Goal: Communication & Community: Answer question/provide support

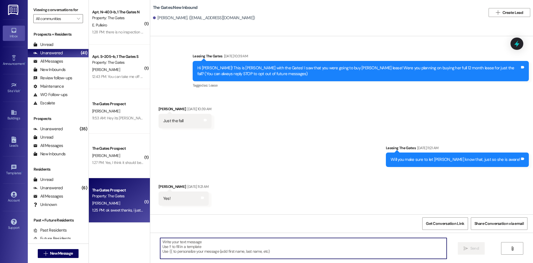
scroll to position [187, 0]
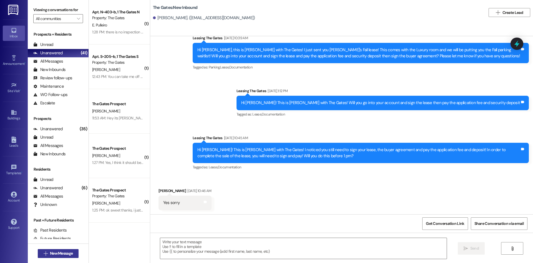
click at [57, 255] on span "New Message" at bounding box center [61, 253] width 23 height 6
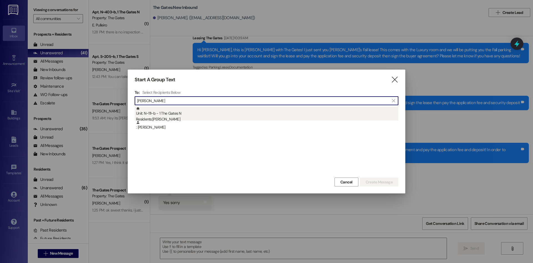
type input "[PERSON_NAME]"
click at [171, 113] on div "Unit: N~111~b - 1 The Gates N Residents: [PERSON_NAME]" at bounding box center [267, 114] width 263 height 16
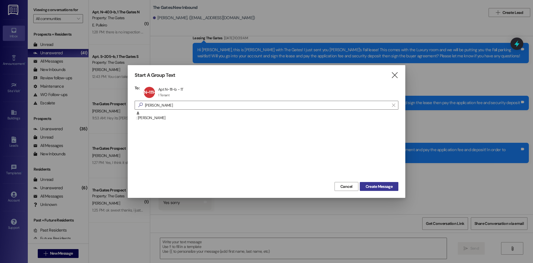
click at [382, 187] on span "Create Message" at bounding box center [379, 186] width 27 height 6
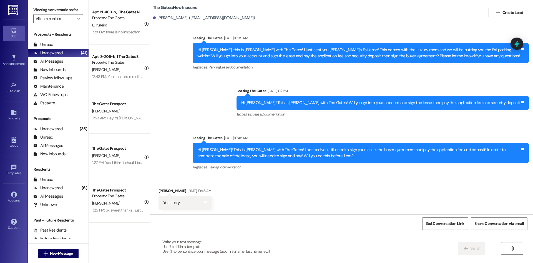
click at [178, 248] on textarea at bounding box center [303, 248] width 287 height 21
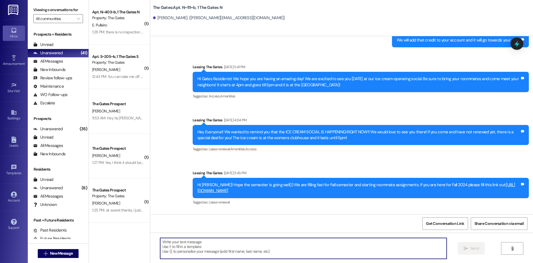
paste textarea "Hi {{first_name}}! This is [PERSON_NAME] from The Gates! We are running a LIMIT…"
type textarea "Hi {{first_name}}! This is [PERSON_NAME] from The Gates! We are running a LIMIT…"
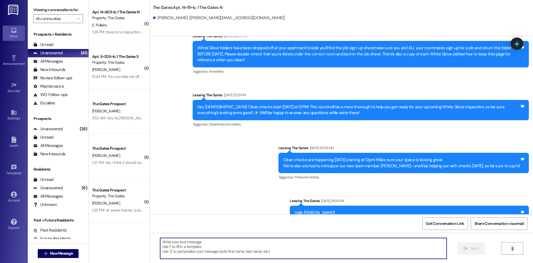
scroll to position [8002, 0]
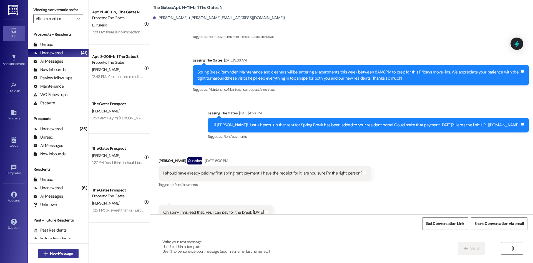
click at [59, 252] on span "New Message" at bounding box center [61, 253] width 23 height 6
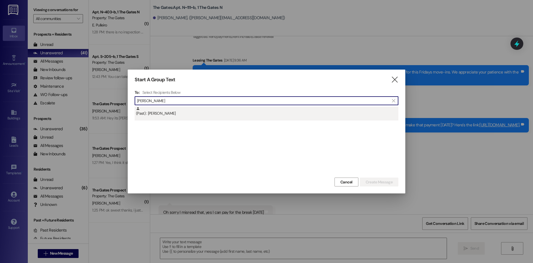
type input "[PERSON_NAME]"
click at [171, 117] on div "(Past) : [PERSON_NAME]" at bounding box center [267, 113] width 264 height 14
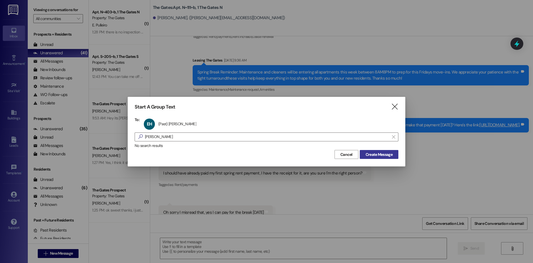
click at [366, 155] on span "Create Message" at bounding box center [379, 154] width 27 height 6
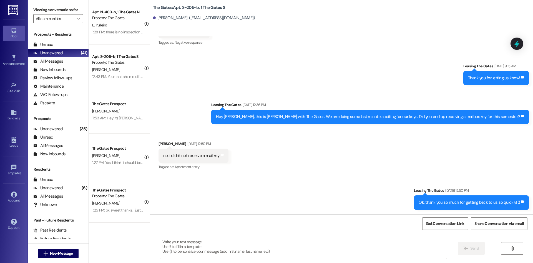
scroll to position [547, 0]
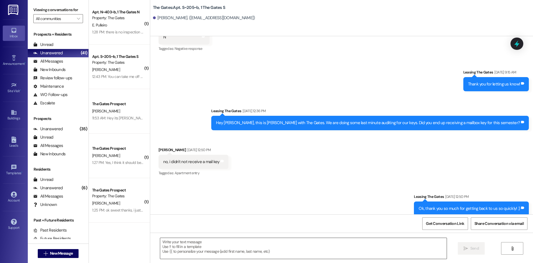
click at [179, 251] on textarea at bounding box center [303, 248] width 287 height 21
paste textarea "Hi {{first_name}}! This is [PERSON_NAME] from The Gates! We are running a LIMIT…"
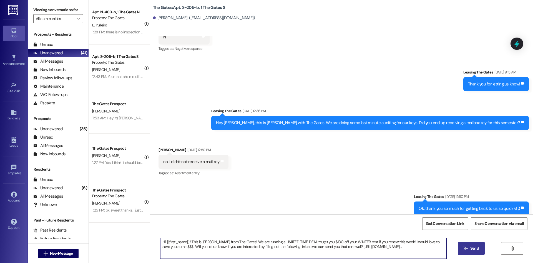
type textarea "Hi {{first_name}}! This is [PERSON_NAME] from The Gates! We are running a LIMIT…"
click at [464, 247] on icon "" at bounding box center [466, 248] width 4 height 4
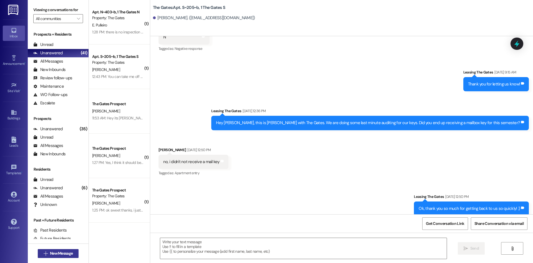
click at [53, 250] on span "New Message" at bounding box center [61, 253] width 23 height 6
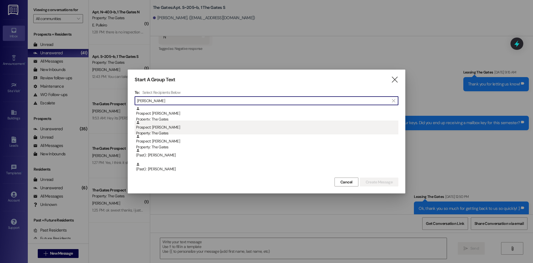
type input "[PERSON_NAME]"
click at [161, 132] on div "Property: The Gates" at bounding box center [267, 133] width 263 height 6
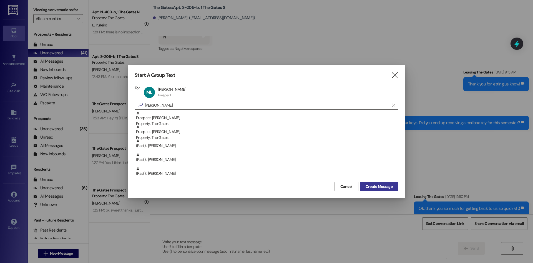
click at [392, 188] on span "Create Message" at bounding box center [379, 186] width 27 height 6
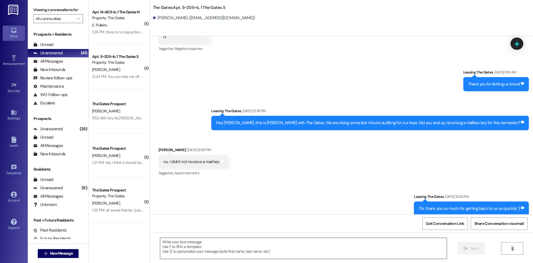
scroll to position [0, 0]
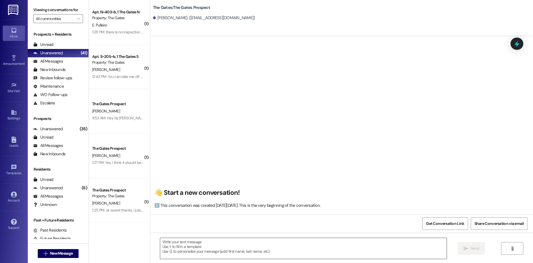
click at [205, 249] on textarea at bounding box center [303, 248] width 287 height 21
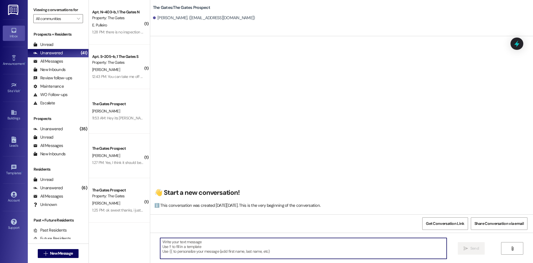
paste textarea "Hi {{first_name}}! This is [PERSON_NAME] from The Gates! We are running a LIMIT…"
type textarea "Hi {{first_name}}! This is [PERSON_NAME] from The Gates! We are running a LIMIT…"
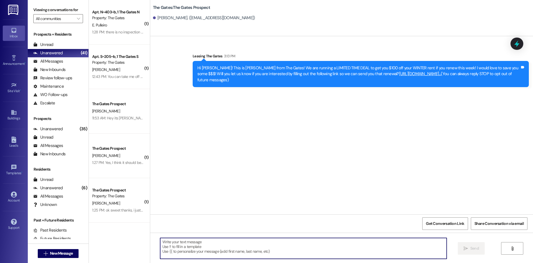
scroll to position [0, 0]
click at [66, 251] on span "New Message" at bounding box center [61, 253] width 23 height 6
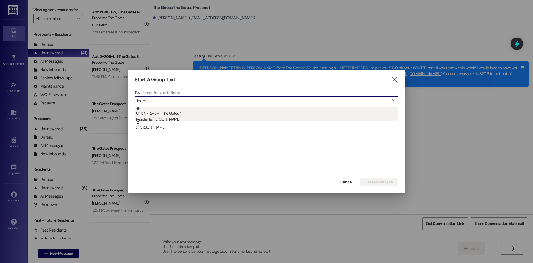
type input "McMah"
click at [178, 110] on div "Unit: N~112~c - 1 The Gates N Residents: [PERSON_NAME]" at bounding box center [267, 114] width 263 height 16
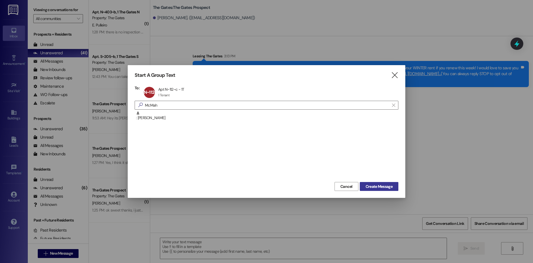
click at [384, 183] on button "Create Message" at bounding box center [379, 186] width 39 height 9
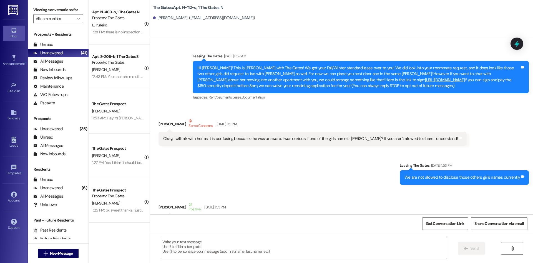
click at [177, 246] on textarea at bounding box center [303, 248] width 287 height 21
paste textarea "Hi {{first_name}}! This is [PERSON_NAME] from The Gates! We are running a LIMIT…"
type textarea "Hi {{first_name}}! This is [PERSON_NAME] from The Gates! We are running a LIMIT…"
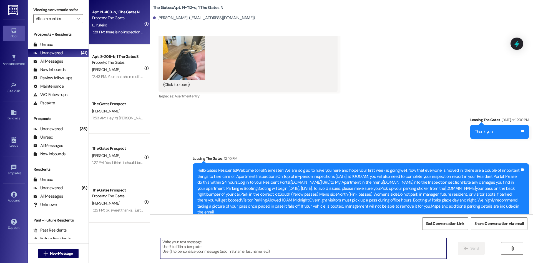
scroll to position [19534, 0]
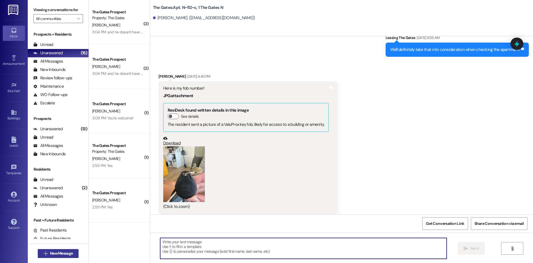
click at [52, 256] on span "New Message" at bounding box center [61, 253] width 23 height 6
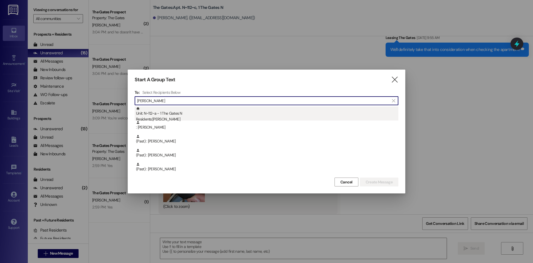
type input "[PERSON_NAME]"
click at [179, 108] on div "Unit: N~112~a - 1 The Gates N Residents: [PERSON_NAME]" at bounding box center [267, 114] width 263 height 16
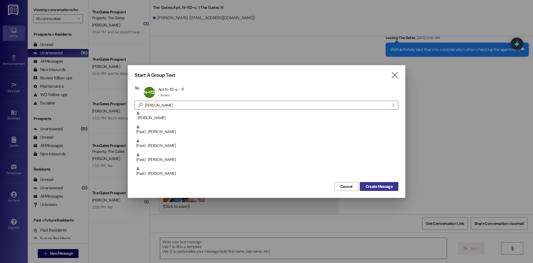
click at [381, 186] on span "Create Message" at bounding box center [379, 186] width 27 height 6
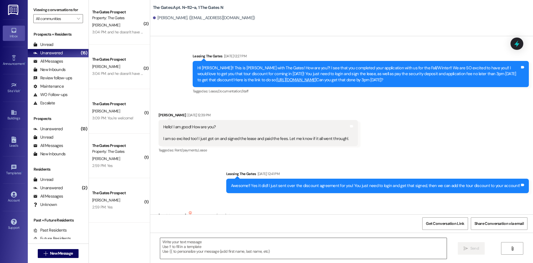
click at [176, 243] on textarea at bounding box center [303, 248] width 287 height 21
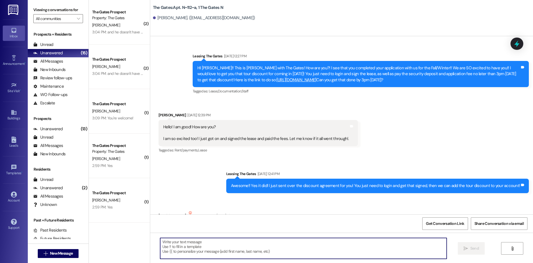
scroll to position [16609, 0]
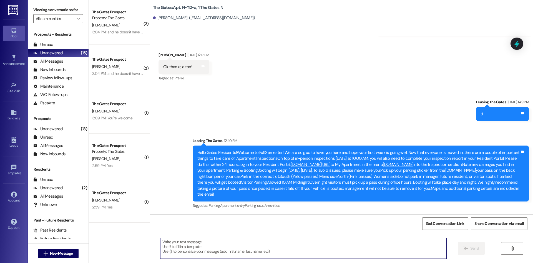
paste textarea "Hi {{first_name}}! This is [PERSON_NAME] from The Gates! We are running a LIMIT…"
type textarea "Hi {{first_name}}! This is [PERSON_NAME] from The Gates! We are running a LIMIT…"
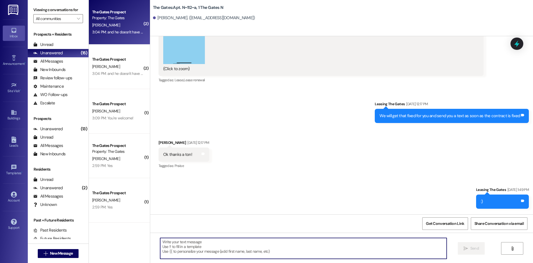
scroll to position [16491, 0]
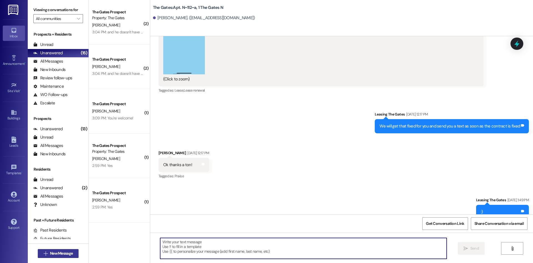
click at [54, 254] on span "New Message" at bounding box center [61, 253] width 23 height 6
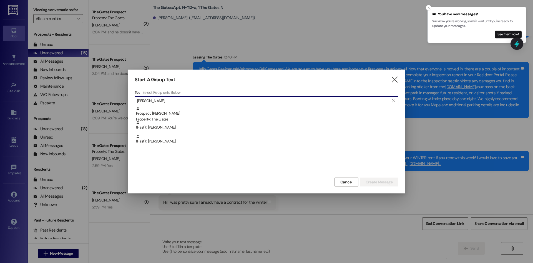
scroll to position [16701, 0]
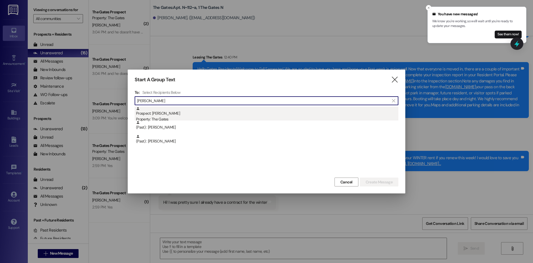
type input "[PERSON_NAME]"
click at [174, 113] on div "Prospect: [PERSON_NAME] Property: The Gates" at bounding box center [267, 114] width 263 height 16
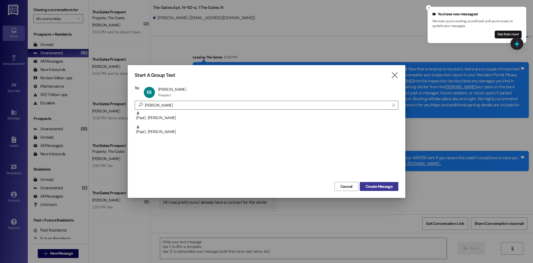
click at [388, 186] on span "Create Message" at bounding box center [379, 186] width 27 height 6
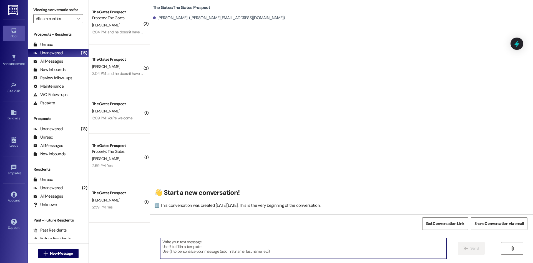
scroll to position [0, 0]
click at [196, 248] on textarea at bounding box center [303, 248] width 287 height 21
paste textarea "Hi {{first_name}}! This is [PERSON_NAME] from The Gates! We are running a LIMIT…"
type textarea "Hi {{first_name}}! This is [PERSON_NAME] from The Gates! We are running a LIMIT…"
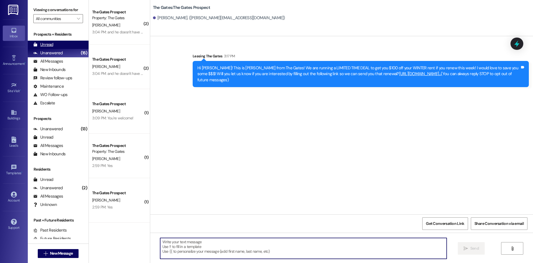
click at [57, 43] on div "Unread (0)" at bounding box center [58, 45] width 61 height 8
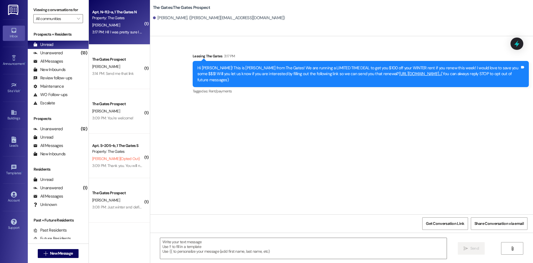
click at [125, 12] on div "Apt. N~112~a, 1 The Gates N" at bounding box center [117, 12] width 51 height 6
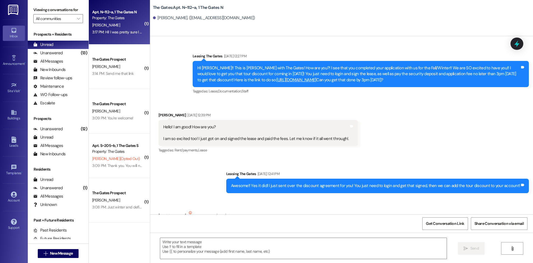
scroll to position [16718, 0]
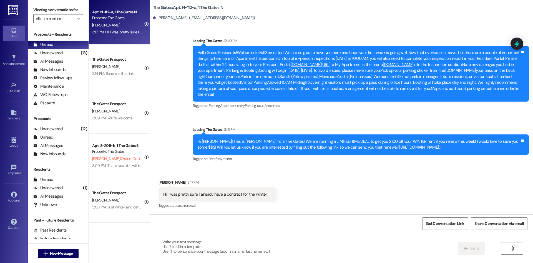
click at [173, 249] on textarea at bounding box center [303, 248] width 287 height 21
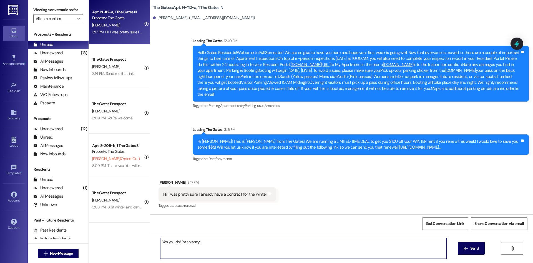
type textarea "Yes you do! I'm so sorry!"
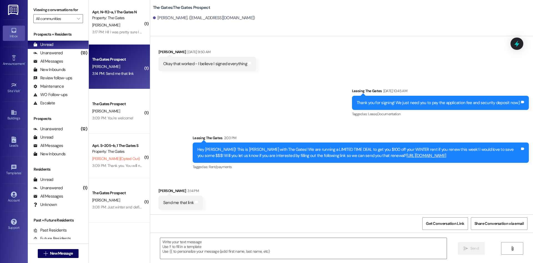
scroll to position [254, 0]
click at [222, 251] on textarea at bounding box center [303, 248] width 287 height 21
drag, startPoint x: 464, startPoint y: 154, endPoint x: 348, endPoint y: 148, distance: 115.4
click at [348, 148] on div "Hey [PERSON_NAME]! This is [PERSON_NAME] with The Gates! We are running a LIMIT…" at bounding box center [359, 152] width 323 height 12
copy link "[URL][DOMAIN_NAME]"
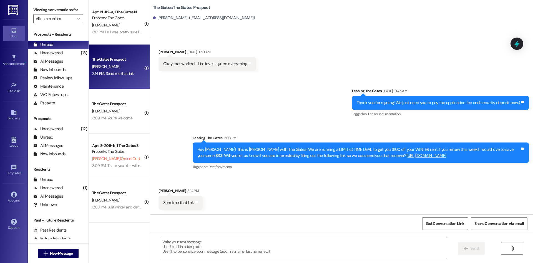
click at [192, 246] on textarea at bounding box center [303, 248] width 287 height 21
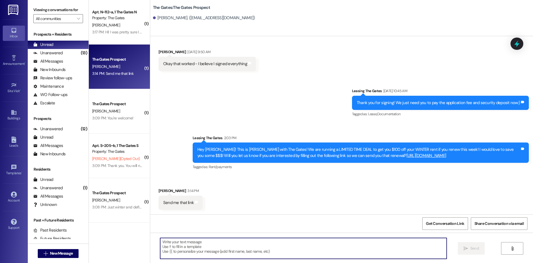
paste textarea "[URL][DOMAIN_NAME]"
type textarea "[URL][DOMAIN_NAME]"
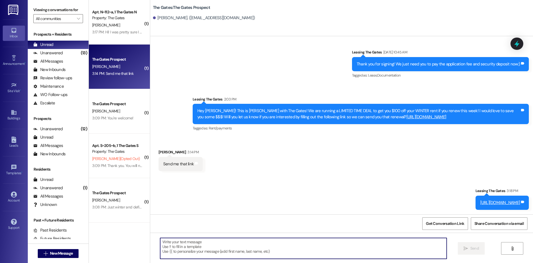
scroll to position [299, 0]
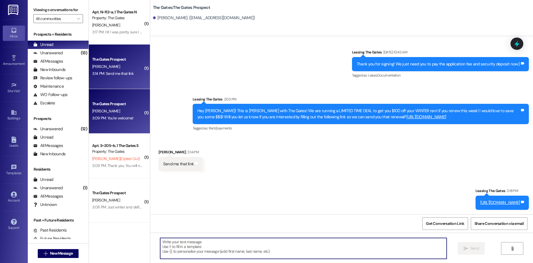
click at [113, 108] on div "[PERSON_NAME]" at bounding box center [118, 111] width 53 height 7
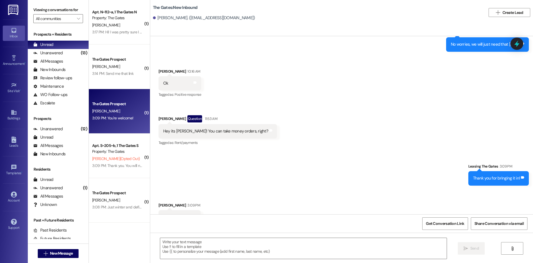
scroll to position [654, 0]
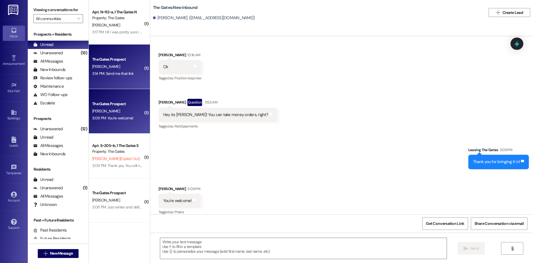
click at [112, 88] on div "The Gates Prospect [PERSON_NAME] 3:14 PM: Send me that link 3:14 PM: Send me th…" at bounding box center [119, 66] width 61 height 44
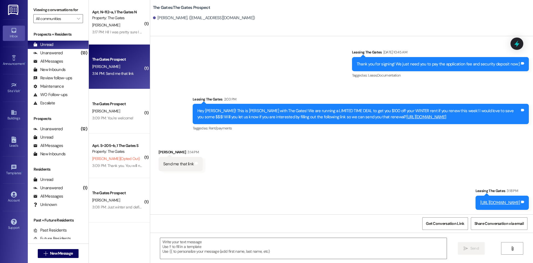
scroll to position [299, 0]
click at [202, 254] on textarea at bounding box center [303, 248] width 287 height 21
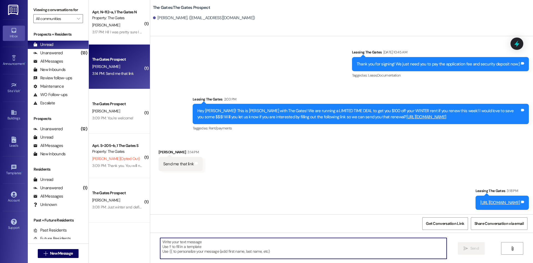
paste textarea "[URL][DOMAIN_NAME]"
type textarea "[URL][DOMAIN_NAME]"
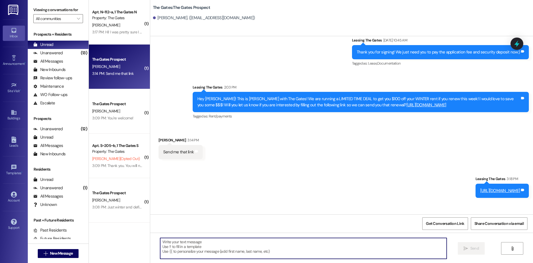
click at [176, 246] on textarea at bounding box center [303, 248] width 287 height 21
type textarea "So sorry! This is The correct link!"
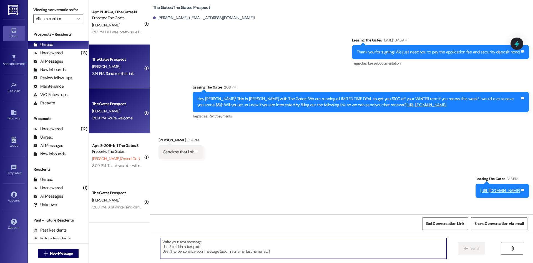
click at [121, 111] on div "[PERSON_NAME]" at bounding box center [118, 111] width 53 height 7
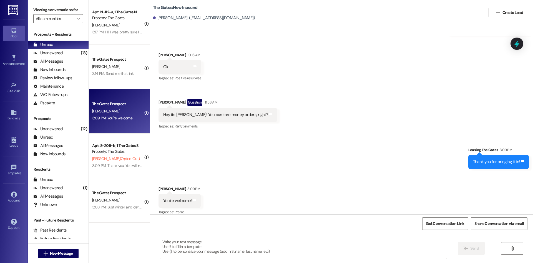
scroll to position [654, 0]
click at [199, 246] on textarea at bounding box center [303, 248] width 287 height 21
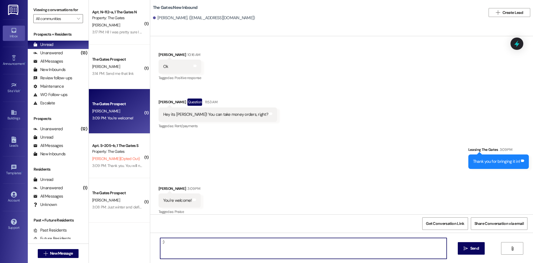
type textarea ":)"
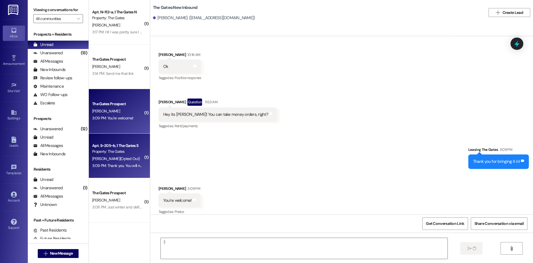
click at [103, 152] on div "Property: The Gates" at bounding box center [117, 151] width 51 height 6
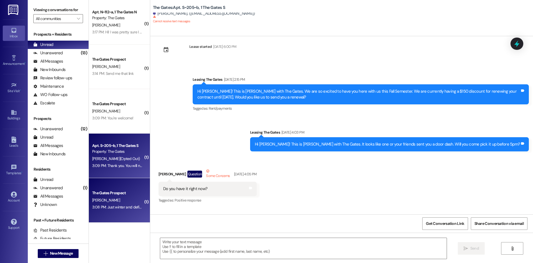
scroll to position [17372, 0]
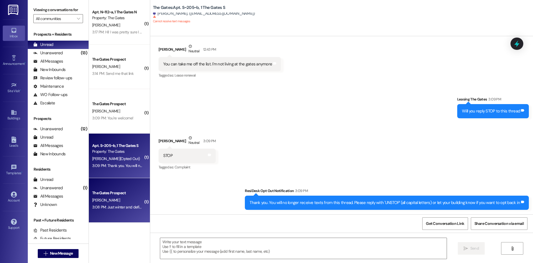
click at [109, 198] on div "[PERSON_NAME]" at bounding box center [118, 199] width 53 height 7
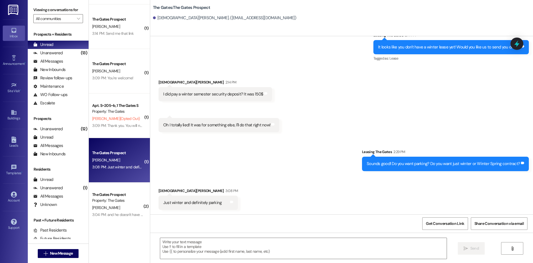
scroll to position [83, 0]
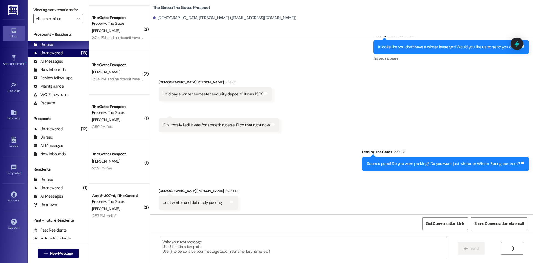
click at [48, 51] on div "Unanswered" at bounding box center [47, 53] width 29 height 6
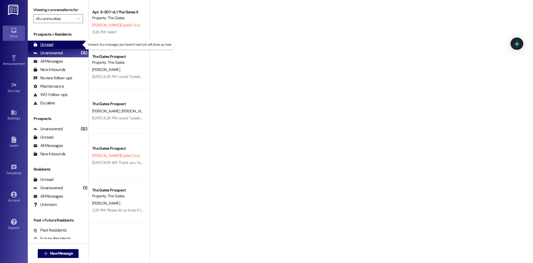
click at [49, 45] on div "Unread" at bounding box center [43, 45] width 20 height 6
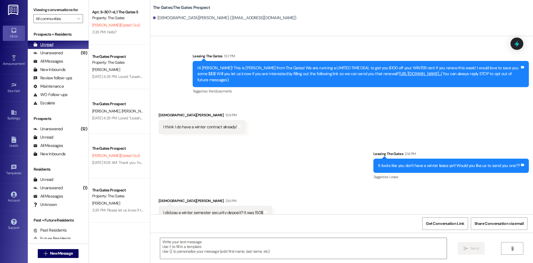
scroll to position [118, 0]
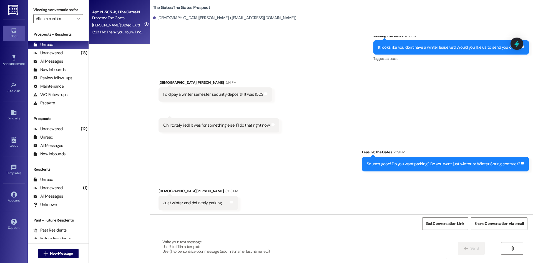
click at [125, 28] on div "[PERSON_NAME] (Opted Out)" at bounding box center [118, 25] width 53 height 7
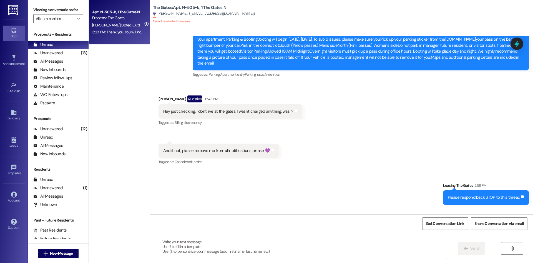
scroll to position [959, 0]
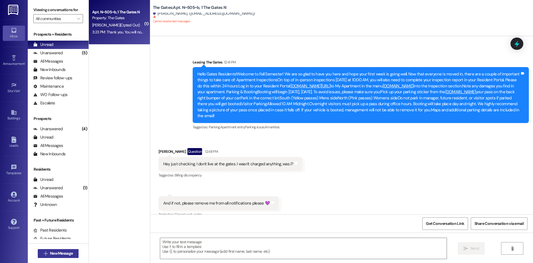
click at [69, 256] on span "New Message" at bounding box center [61, 253] width 23 height 6
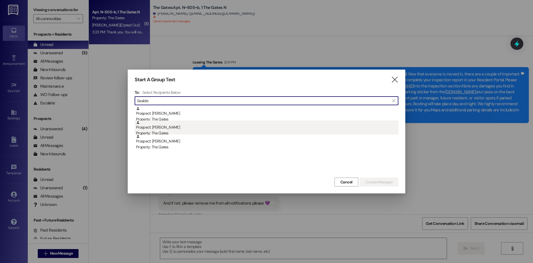
type input "Seable"
click at [153, 127] on div "Prospect: [PERSON_NAME] Property: The Gates" at bounding box center [267, 128] width 263 height 16
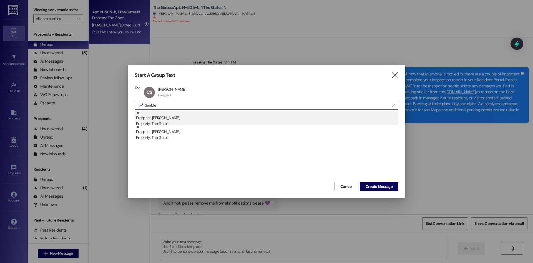
click at [153, 121] on div "Property: The Gates" at bounding box center [267, 124] width 263 height 6
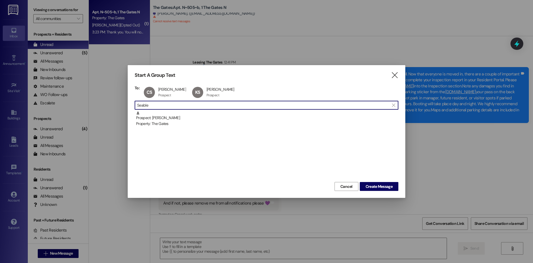
drag, startPoint x: 165, startPoint y: 104, endPoint x: 70, endPoint y: 102, distance: 94.8
click at [69, 98] on div "Start A Group Text  To: [PERSON_NAME] [PERSON_NAME] Seable Prospect Prospect c…" at bounding box center [266, 131] width 533 height 263
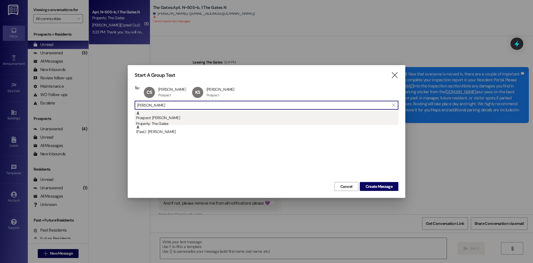
type input "[PERSON_NAME]"
click at [166, 117] on div "Prospect: [PERSON_NAME] Property: The Gates" at bounding box center [267, 119] width 263 height 16
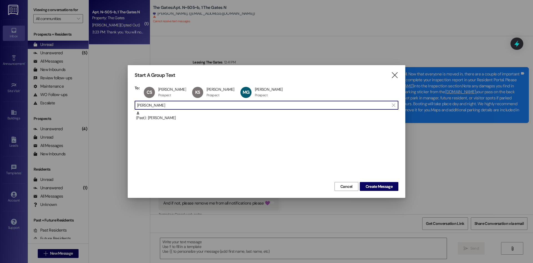
drag, startPoint x: 211, startPoint y: 107, endPoint x: 61, endPoint y: 98, distance: 150.3
click at [61, 98] on div "Start A Group Text  To: [PERSON_NAME] [PERSON_NAME] Seable Prospect Prospect c…" at bounding box center [266, 131] width 533 height 263
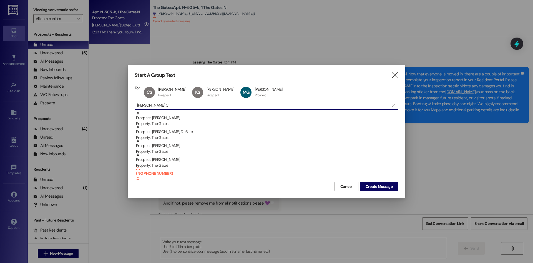
type input "[PERSON_NAME] Ca"
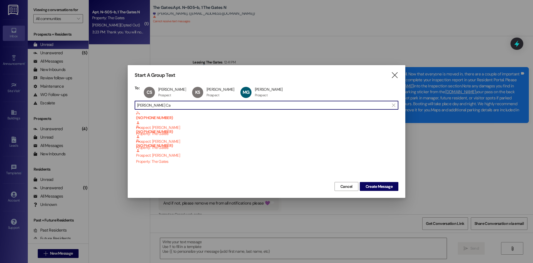
drag, startPoint x: 178, startPoint y: 106, endPoint x: 95, endPoint y: 100, distance: 83.5
click at [95, 100] on div "Start A Group Text  To: [PERSON_NAME] [PERSON_NAME] Seable Prospect Prospect c…" at bounding box center [266, 131] width 533 height 263
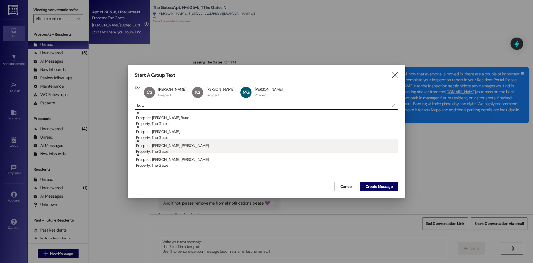
type input "Butt"
click at [176, 148] on div "Property: The Gates" at bounding box center [267, 151] width 263 height 6
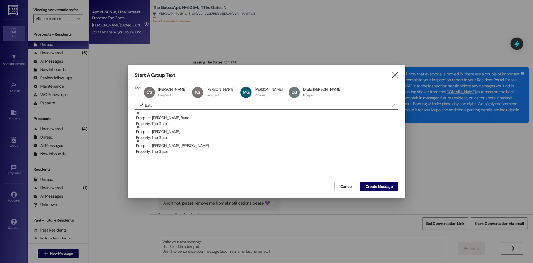
drag, startPoint x: 162, startPoint y: 107, endPoint x: 97, endPoint y: 103, distance: 64.9
click at [97, 103] on div "Start A Group Text  To: [PERSON_NAME] [PERSON_NAME] Seable Prospect Prospect c…" at bounding box center [266, 131] width 533 height 263
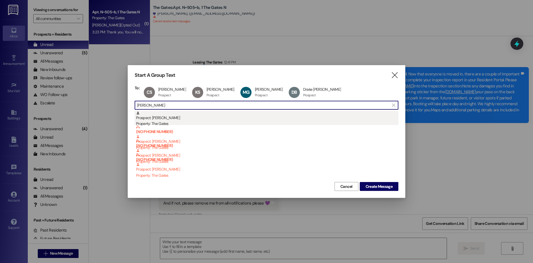
type input "[PERSON_NAME]"
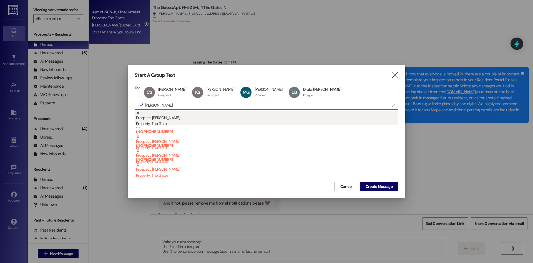
click at [166, 116] on div "Prospect: [PERSON_NAME] Property: The Gates" at bounding box center [267, 119] width 263 height 16
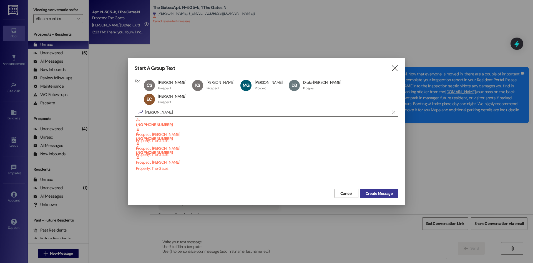
click at [367, 189] on button "Create Message" at bounding box center [379, 193] width 39 height 9
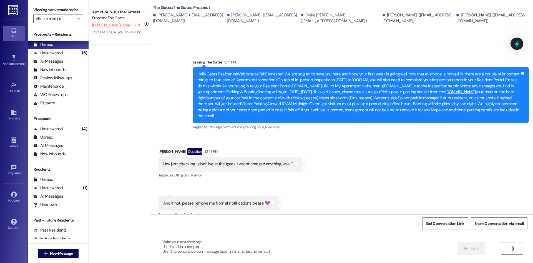
scroll to position [0, 0]
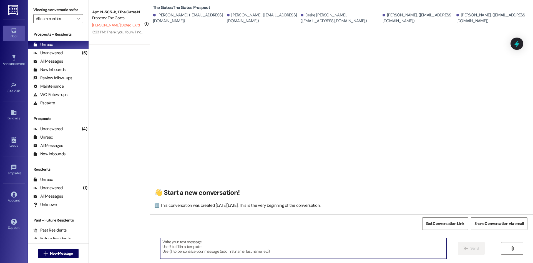
click at [188, 241] on textarea at bounding box center [303, 248] width 287 height 21
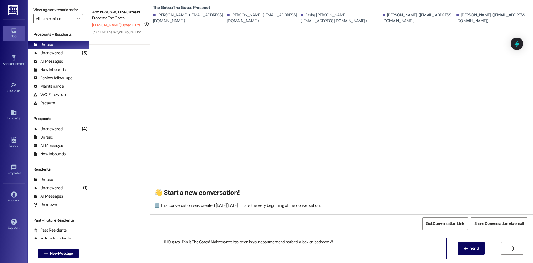
click at [346, 242] on textarea "Hi 110 guys! This is The Gates! Maintenance has been in your apartment and noti…" at bounding box center [303, 248] width 287 height 21
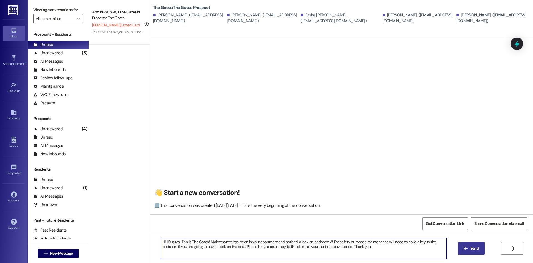
type textarea "Hi 110 guys! This is The Gates! Maintenance has been in your apartment and noti…"
click at [474, 247] on span "Send" at bounding box center [475, 248] width 9 height 6
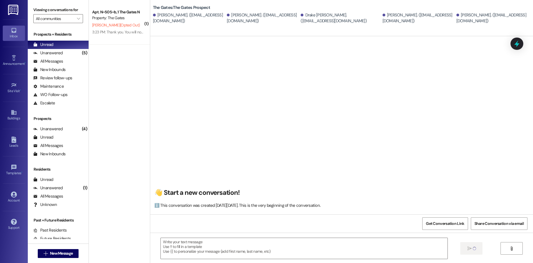
scroll to position [0, 0]
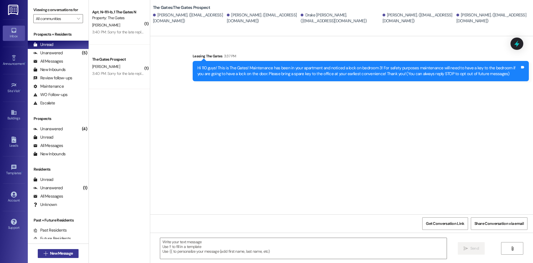
click at [63, 254] on span "New Message" at bounding box center [61, 253] width 23 height 6
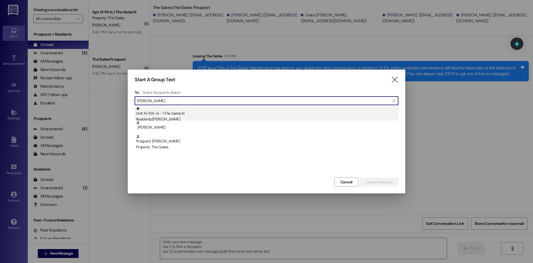
type input "[PERSON_NAME]"
click at [176, 112] on div "Unit: N~105~d - 1 The Gates N Residents: [PERSON_NAME]" at bounding box center [267, 114] width 263 height 16
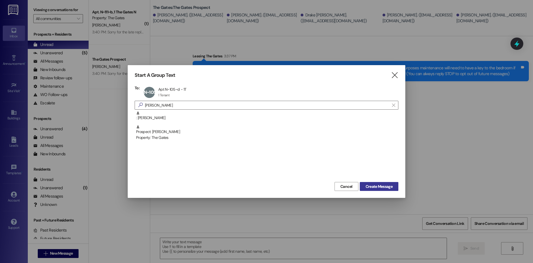
click at [375, 189] on span "Create Message" at bounding box center [379, 186] width 27 height 6
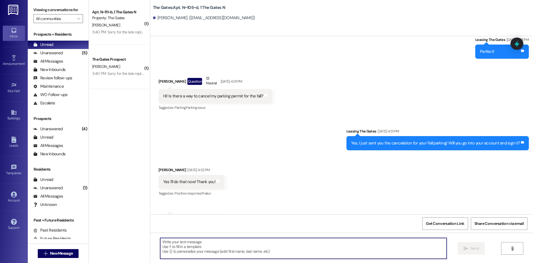
click at [195, 242] on textarea at bounding box center [303, 248] width 287 height 21
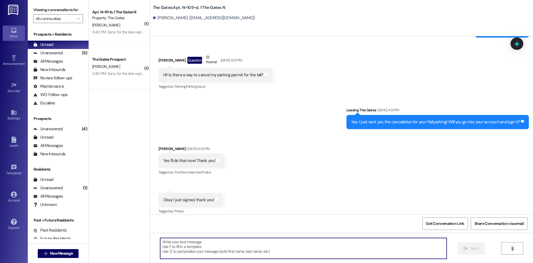
scroll to position [320, 0]
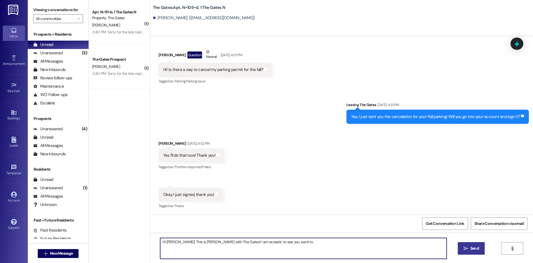
click at [289, 241] on textarea "Hi [PERSON_NAME]! This is [PERSON_NAME] with The Gates! I am ecstatic to see yo…" at bounding box center [303, 248] width 287 height 21
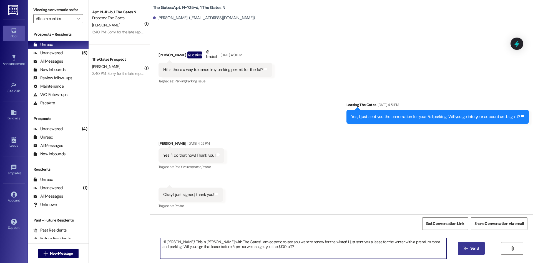
type textarea "Hi [PERSON_NAME]! This is [PERSON_NAME] with The Gates! I am ecstatic to see yo…"
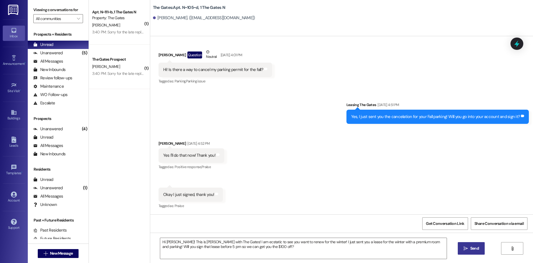
click at [471, 246] on span "Send" at bounding box center [475, 248] width 9 height 6
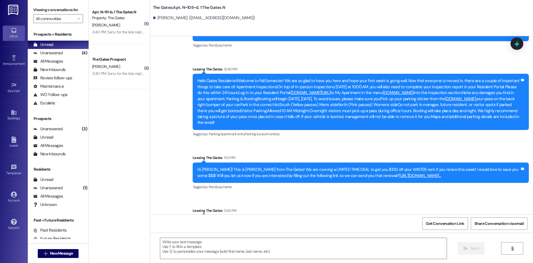
scroll to position [683, 0]
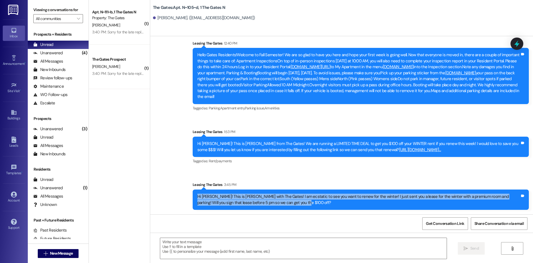
drag, startPoint x: 283, startPoint y: 201, endPoint x: 193, endPoint y: 197, distance: 90.3
click at [197, 197] on div "Hi [PERSON_NAME]! This is [PERSON_NAME] with The Gates! I am ecstatic to see yo…" at bounding box center [359, 199] width 324 height 12
copy div "Hi [PERSON_NAME]! This is [PERSON_NAME] with The Gates! I am ecstatic to see yo…"
click at [51, 251] on span "New Message" at bounding box center [61, 253] width 23 height 6
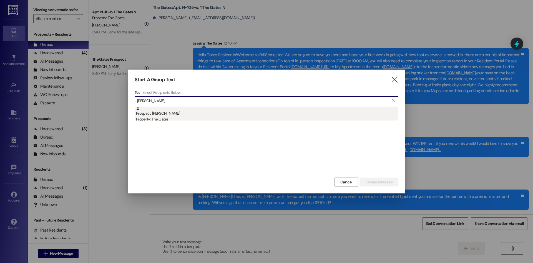
type input "[PERSON_NAME]"
click at [180, 111] on div "Prospect: [PERSON_NAME] Property: The Gates" at bounding box center [267, 114] width 263 height 16
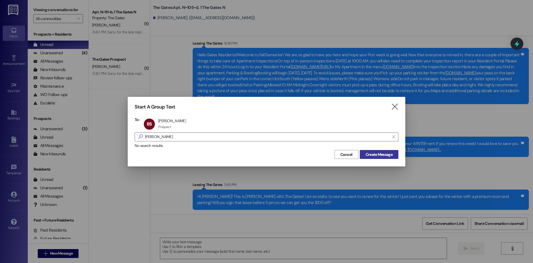
click at [383, 154] on span "Create Message" at bounding box center [379, 154] width 27 height 6
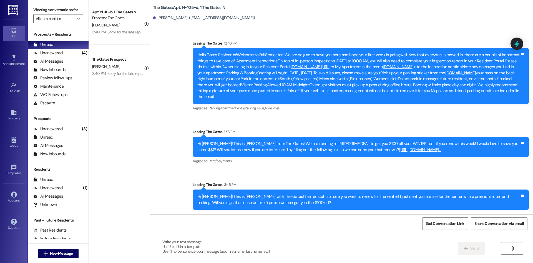
click at [181, 250] on textarea at bounding box center [303, 248] width 287 height 21
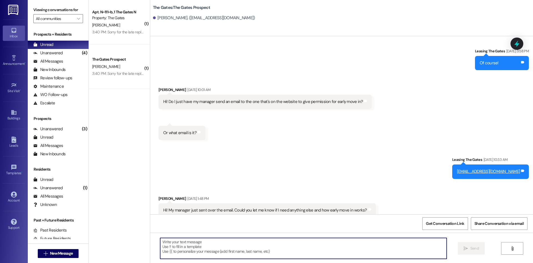
paste textarea "Hi [PERSON_NAME]! This is [PERSON_NAME] with The Gates! I am ecstatic to see yo…"
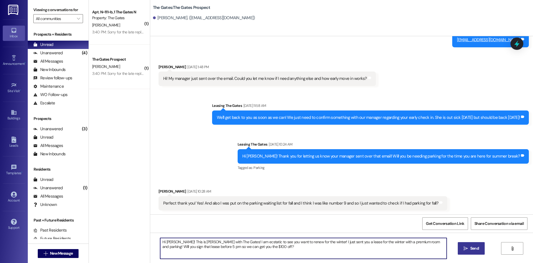
scroll to position [881, 0]
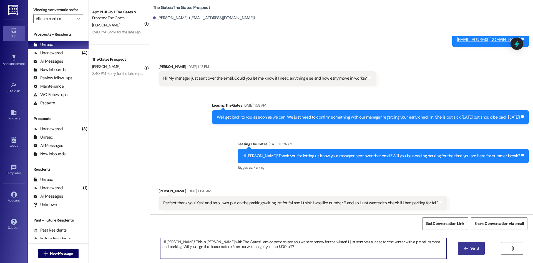
click at [172, 243] on textarea "Hi [PERSON_NAME]! This is [PERSON_NAME] with The Gates! I am ecstatic to see yo…" at bounding box center [303, 248] width 287 height 21
type textarea "Hi [PERSON_NAME]! This is [PERSON_NAME] with The Gates! I am ecstatic to see yo…"
click at [471, 250] on span "Send" at bounding box center [475, 248] width 9 height 6
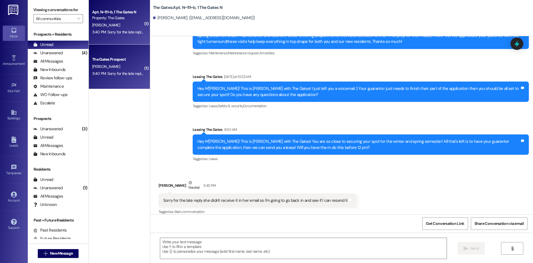
scroll to position [5080, 0]
